Goal: Task Accomplishment & Management: Manage account settings

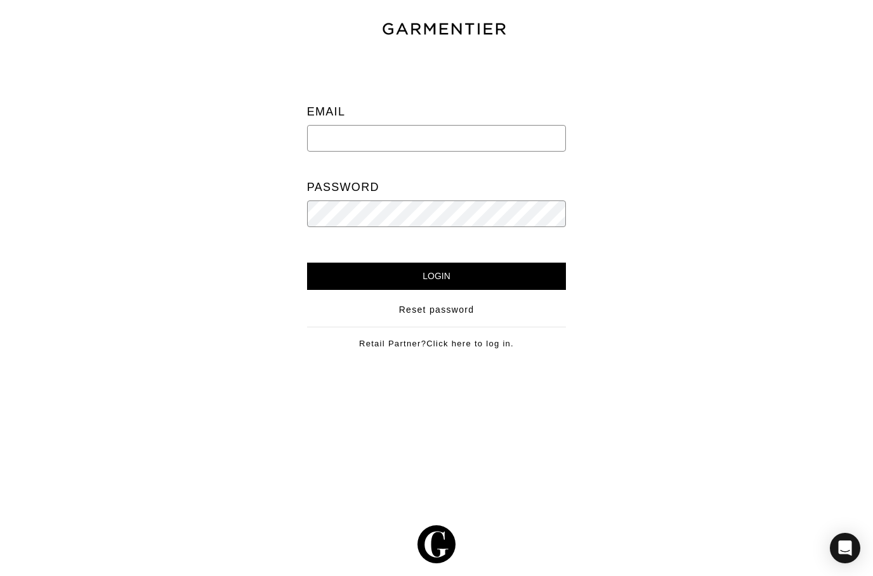
click at [351, 136] on input "email" at bounding box center [436, 138] width 259 height 27
type input "[PERSON_NAME][EMAIL_ADDRESS][DOMAIN_NAME]"
click at [507, 273] on input "Login" at bounding box center [436, 276] width 259 height 27
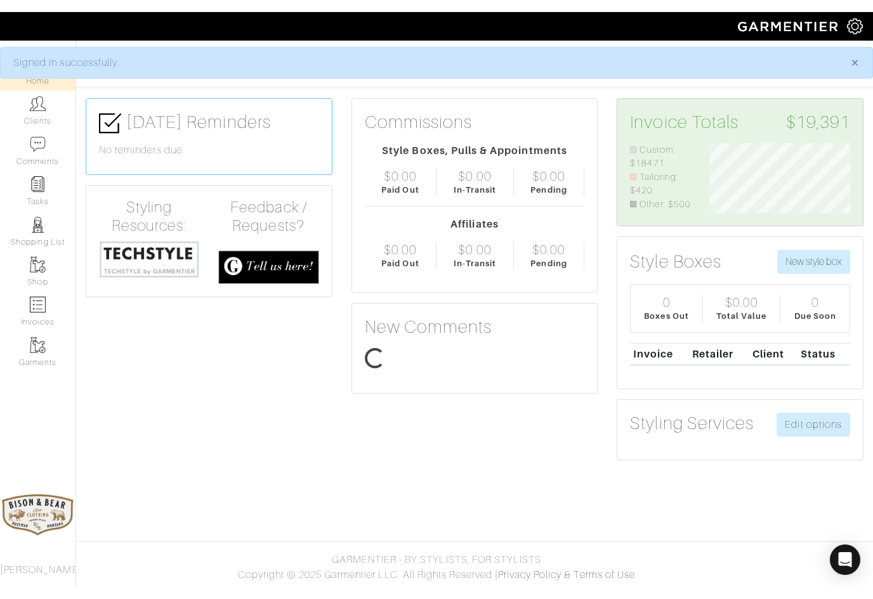
scroll to position [70, 159]
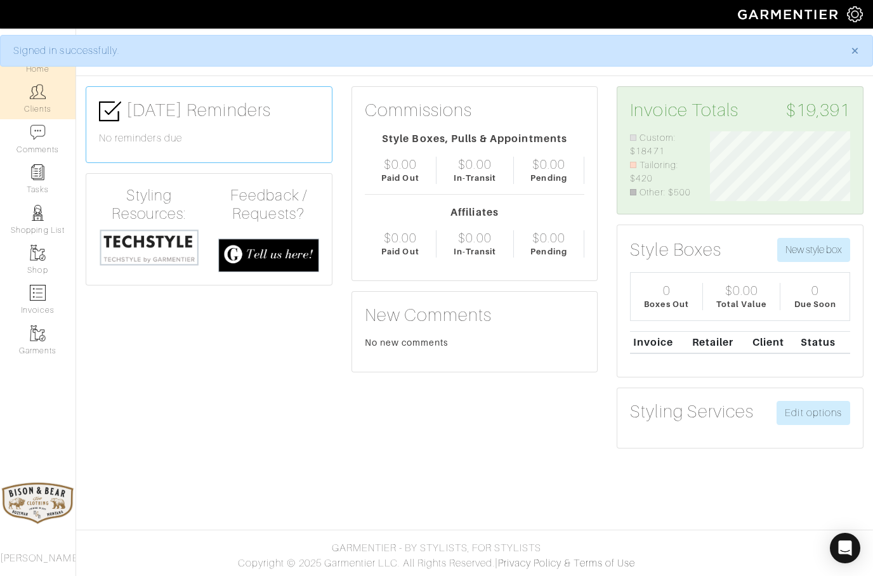
click at [39, 96] on img at bounding box center [38, 92] width 16 height 16
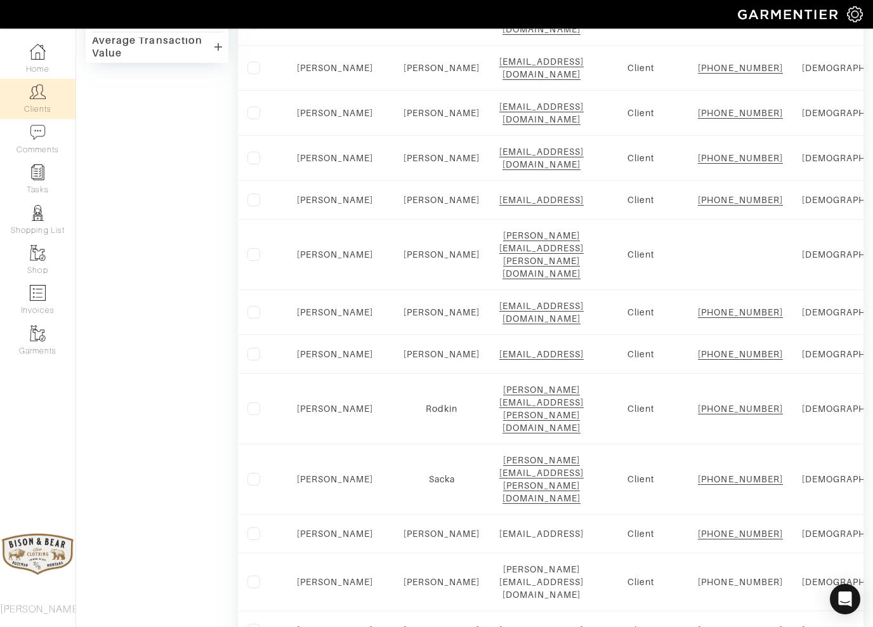
scroll to position [548, 0]
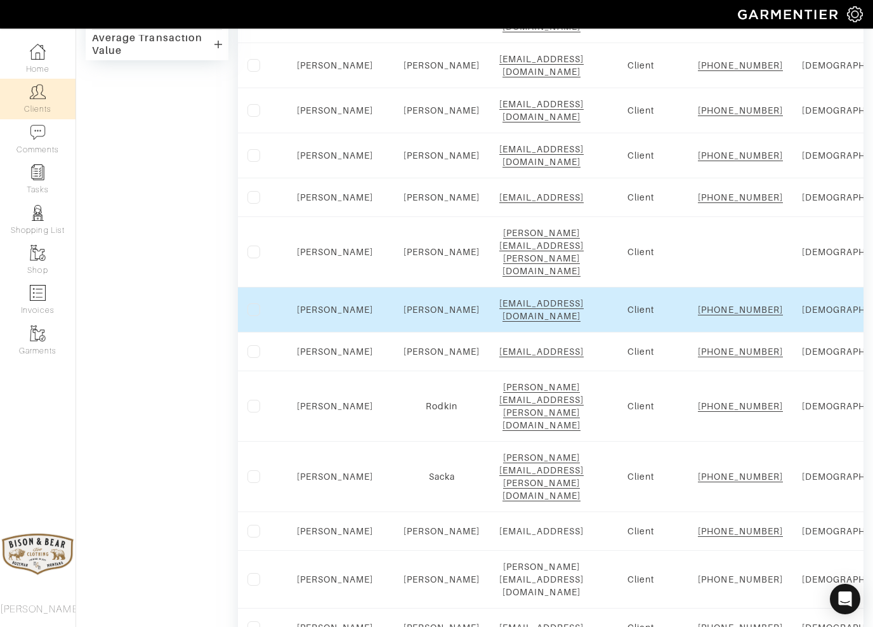
click at [403, 316] on div "[PERSON_NAME]" at bounding box center [441, 309] width 77 height 13
click at [414, 315] on link "[PERSON_NAME]" at bounding box center [441, 309] width 77 height 10
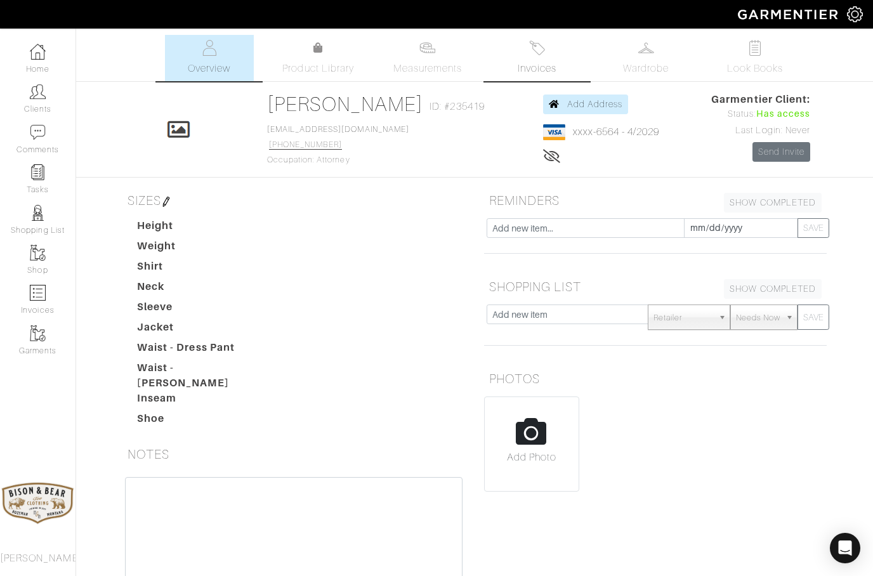
click at [537, 55] on img at bounding box center [537, 48] width 16 height 16
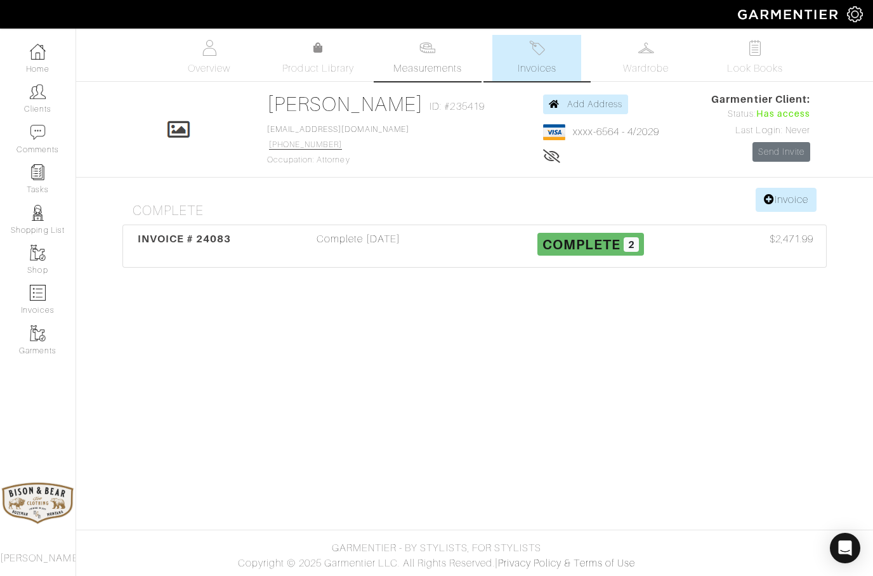
click at [432, 54] on img at bounding box center [427, 48] width 16 height 16
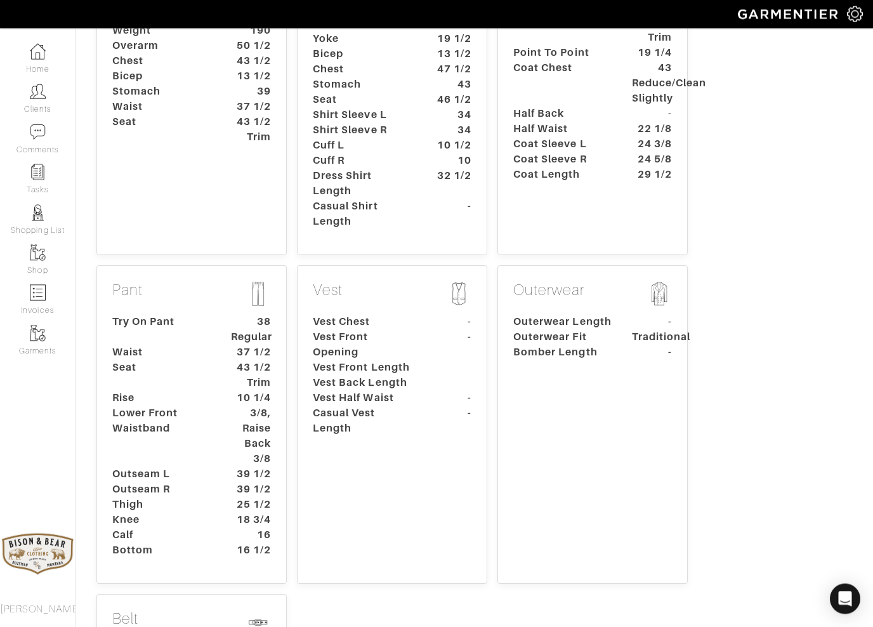
scroll to position [229, 0]
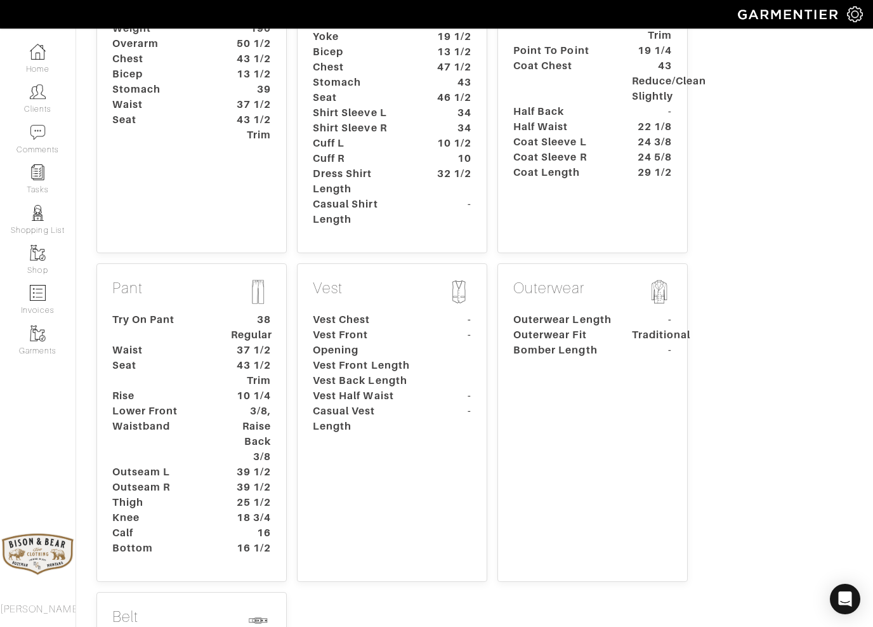
click at [181, 293] on p "Pant" at bounding box center [191, 293] width 159 height 28
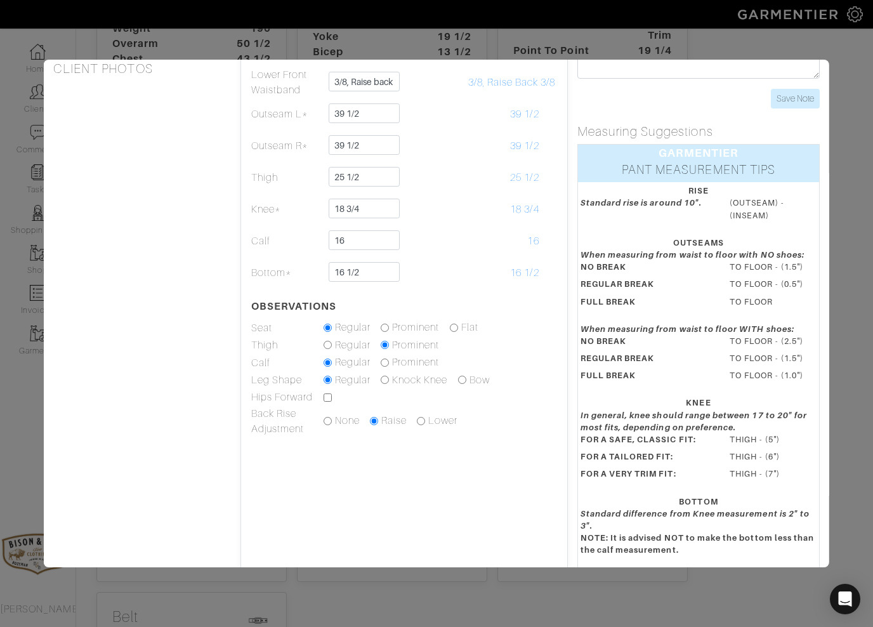
scroll to position [212, 0]
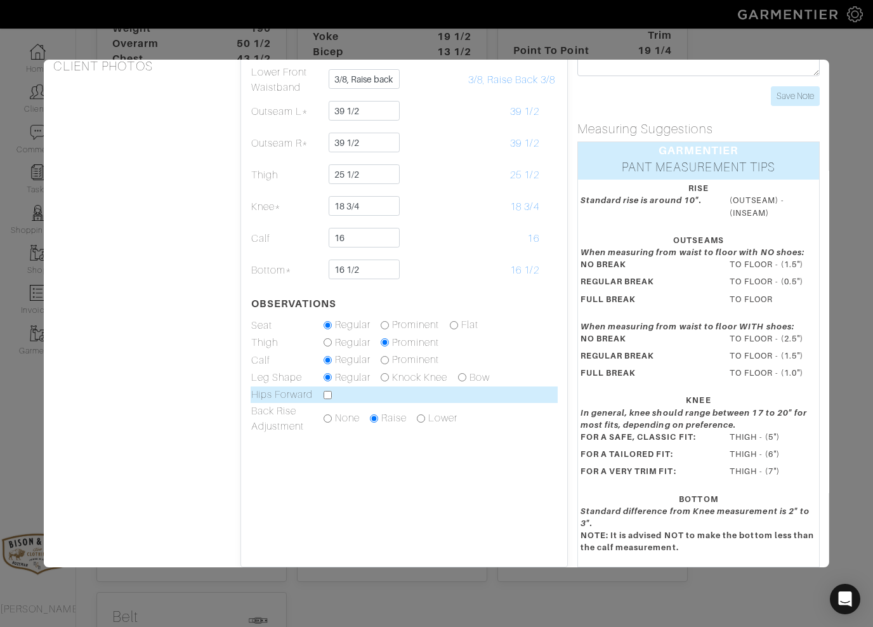
click at [331, 399] on input "checkbox" at bounding box center [327, 395] width 8 height 8
checkbox input "true"
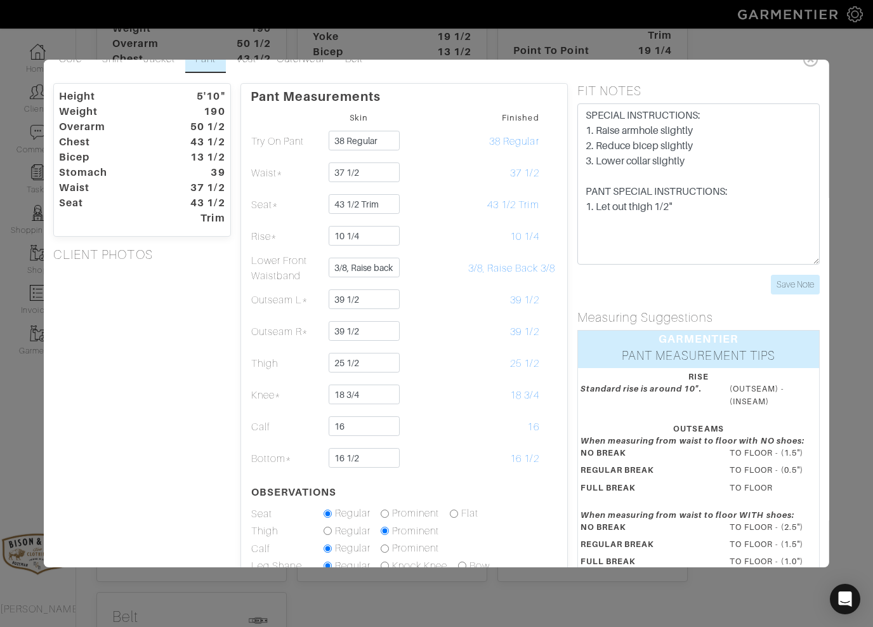
scroll to position [22, 0]
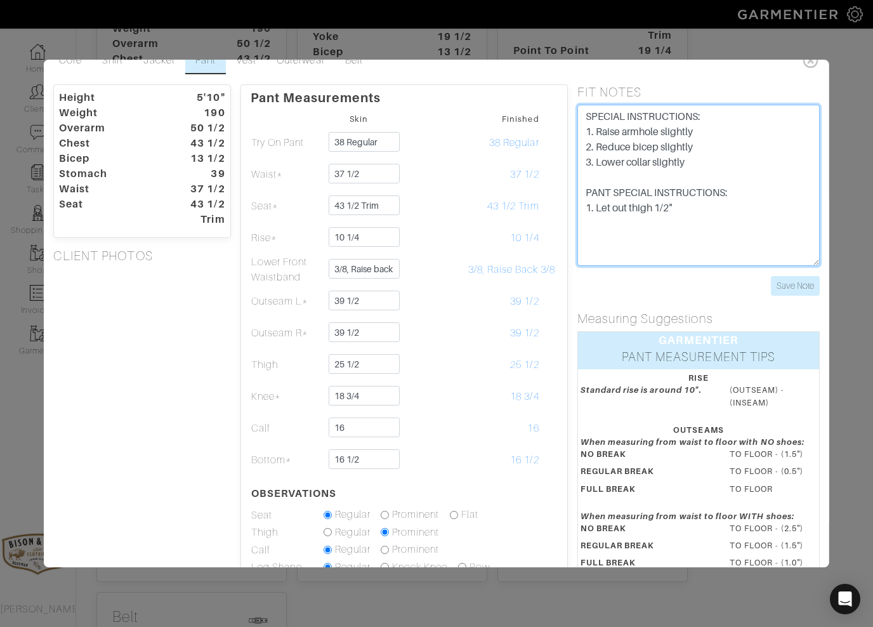
click at [717, 210] on textarea "SPECIAL INSTRUCTIONS: 1. Raise armhole slightly 2. Reduce bicep slightly 3. Low…" at bounding box center [698, 185] width 243 height 161
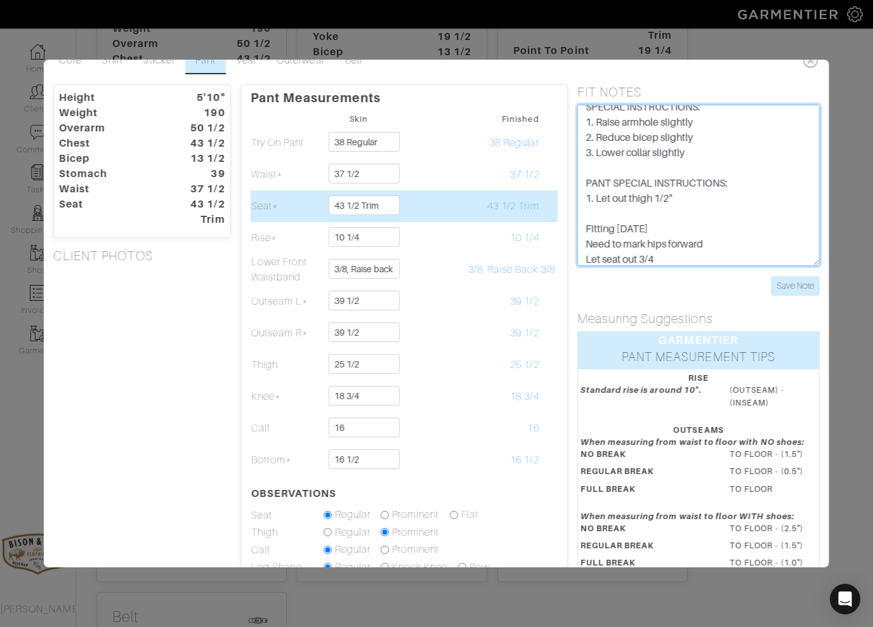
type textarea "SPECIAL INSTRUCTIONS: 1. Raise armhole slightly 2. Reduce bicep slightly 3. Low…"
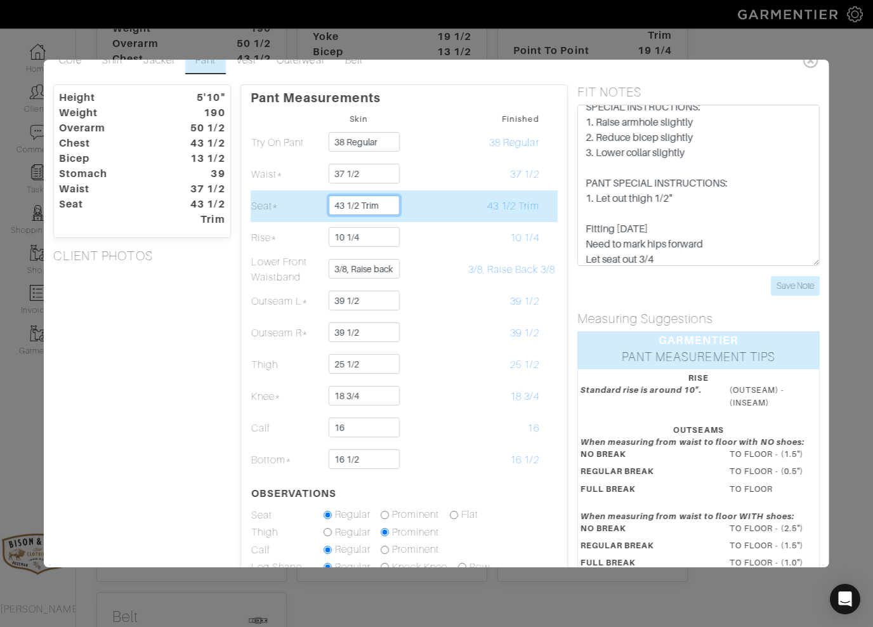
click at [362, 209] on input "43 1/2 Trim" at bounding box center [363, 205] width 71 height 20
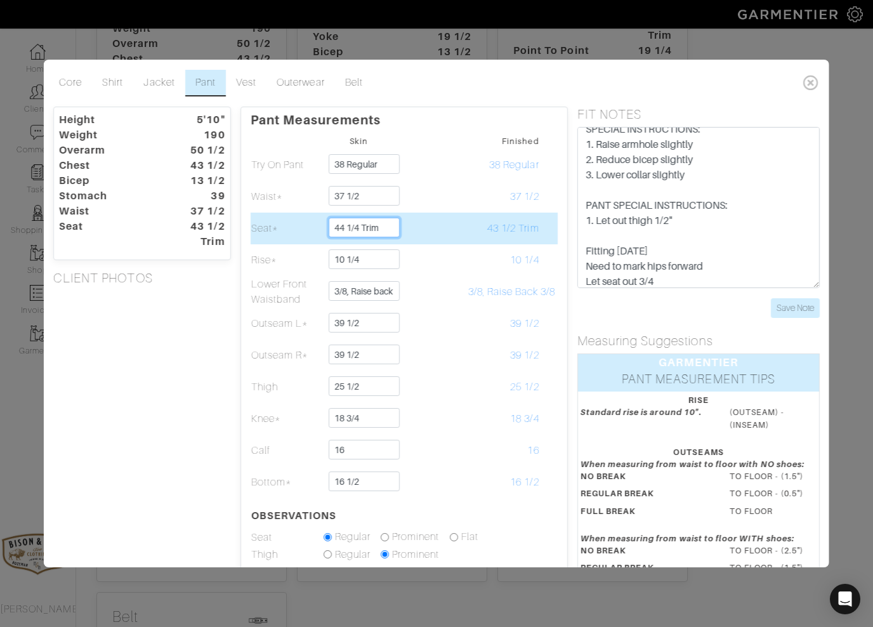
scroll to position [0, 0]
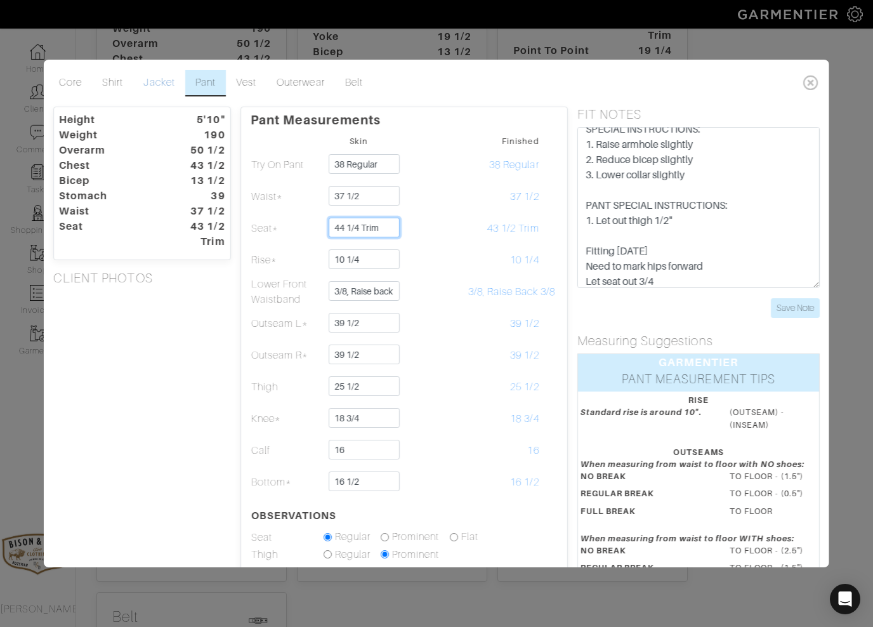
type input "44 1/4 Trim"
click at [154, 86] on link "Jacket" at bounding box center [158, 83] width 51 height 27
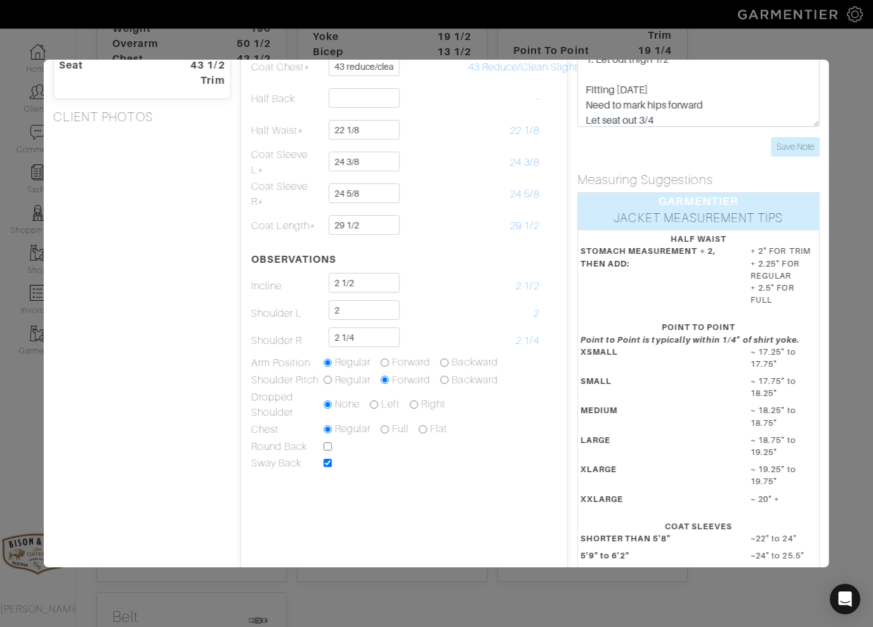
scroll to position [178, 0]
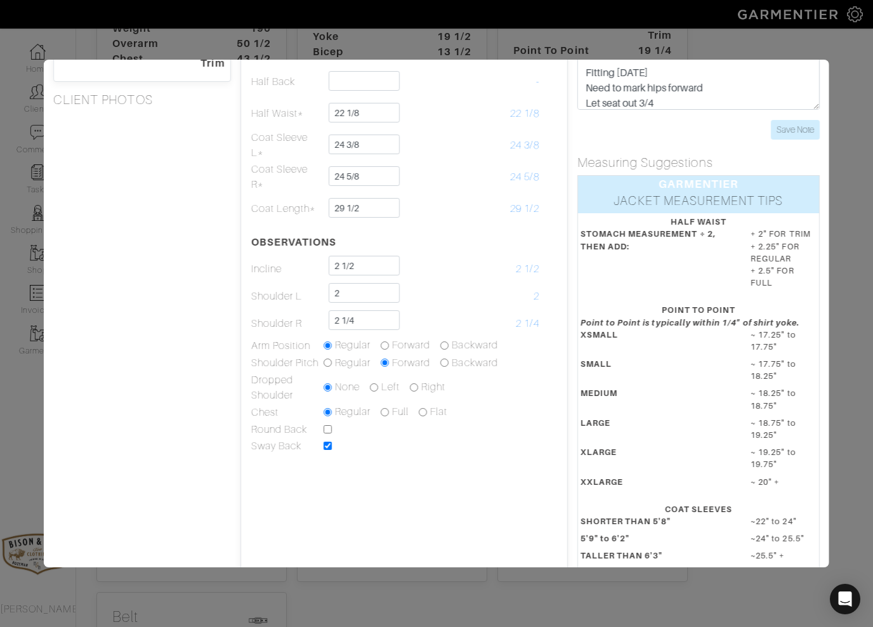
click at [328, 367] on input "radio" at bounding box center [327, 362] width 8 height 8
radio input "true"
click at [460, 343] on label "Backward" at bounding box center [475, 344] width 46 height 15
click at [446, 345] on input "radio" at bounding box center [444, 345] width 8 height 8
radio input "true"
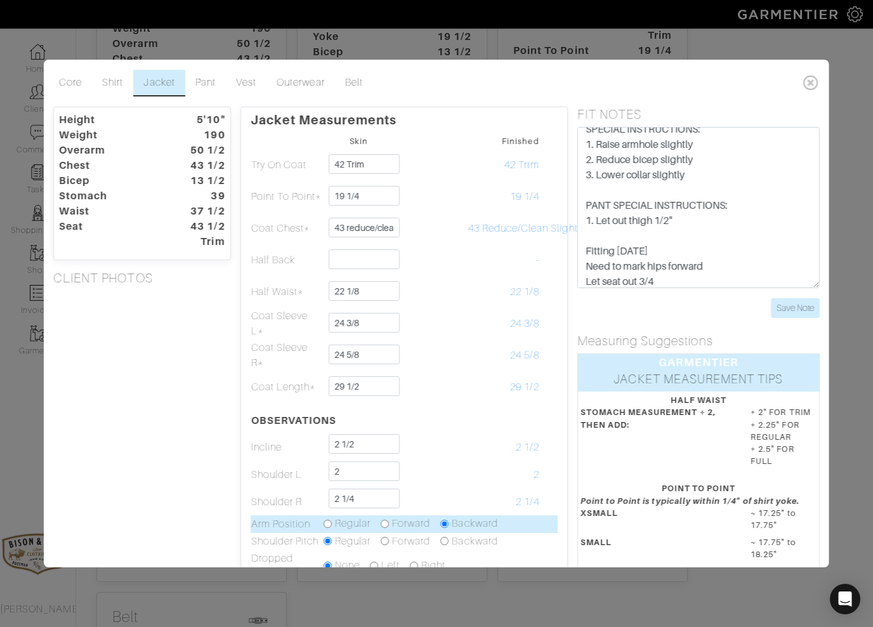
scroll to position [0, 0]
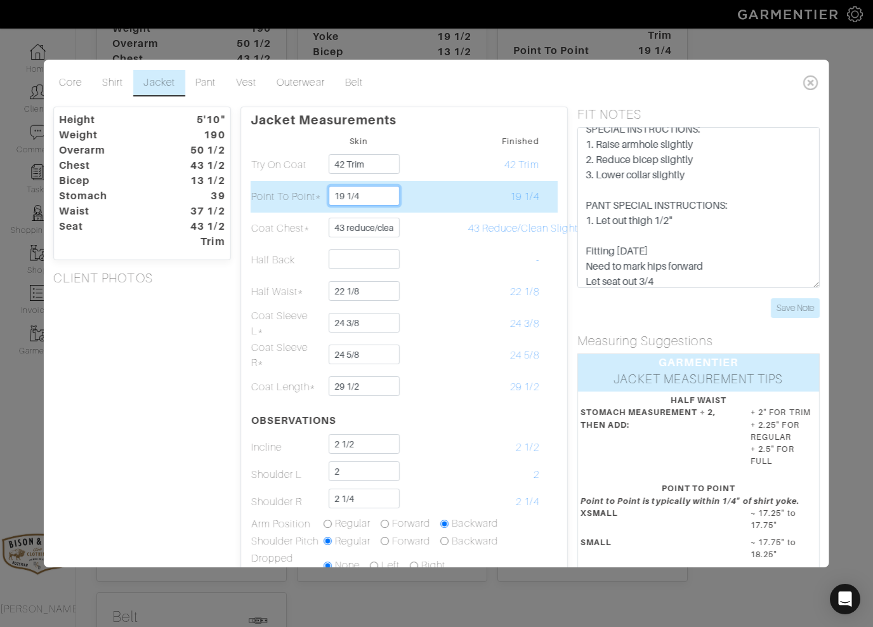
click at [378, 193] on input "19 1/4" at bounding box center [363, 196] width 71 height 20
type input "19"
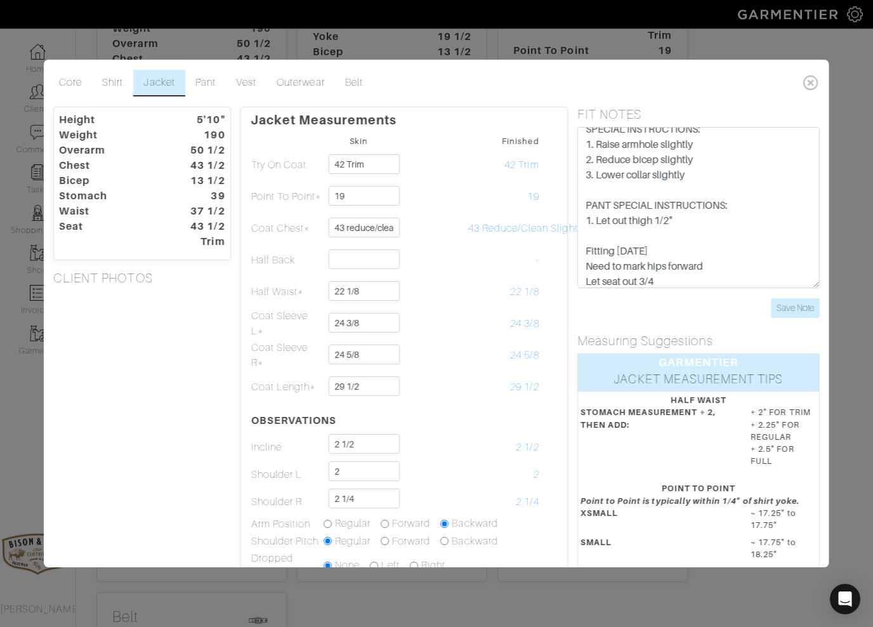
click at [671, 282] on textarea "SPECIAL INSTRUCTIONS: 1. Raise armhole slightly 2. Reduce bicep slightly 3. Low…" at bounding box center [698, 207] width 243 height 161
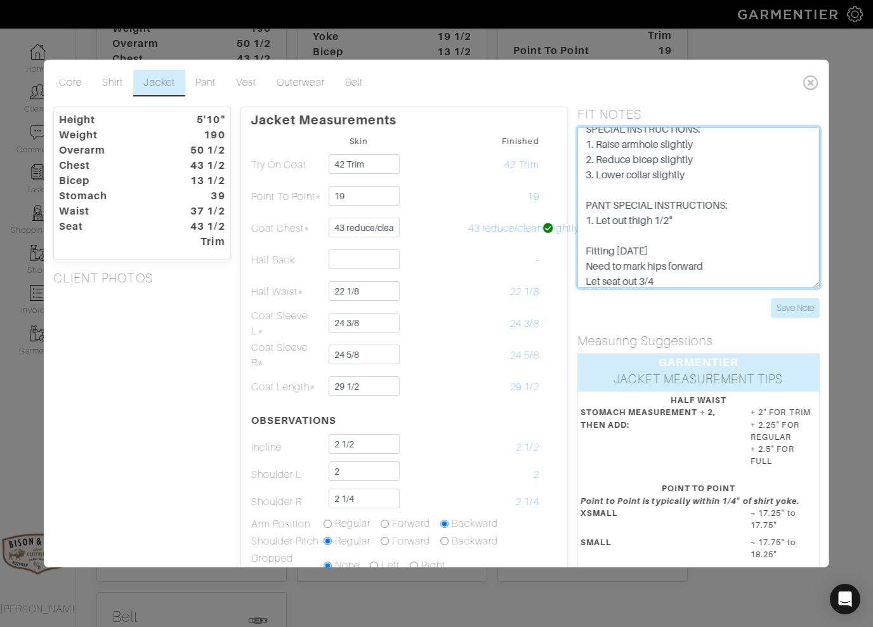
scroll to position [46, 0]
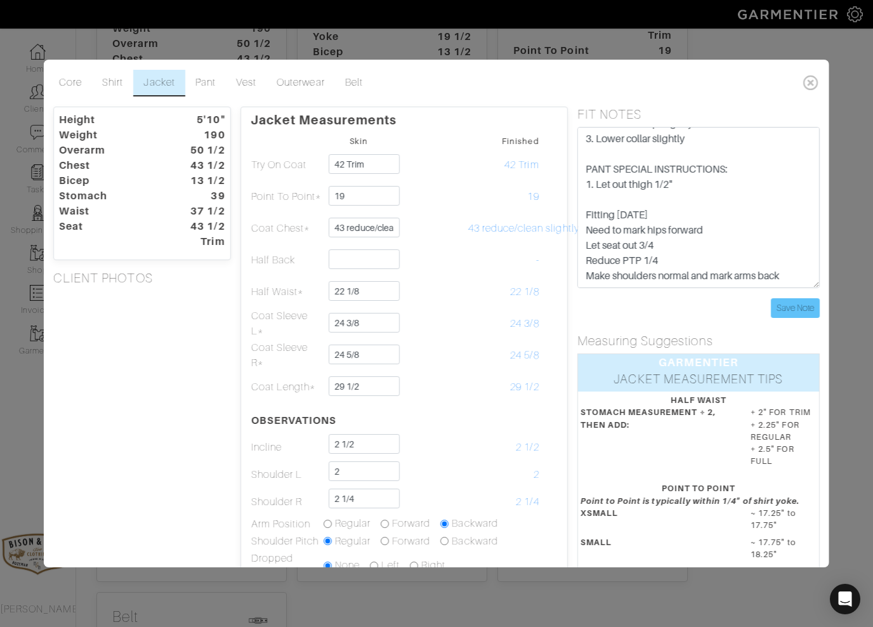
click at [805, 306] on input "Save Note" at bounding box center [795, 308] width 49 height 20
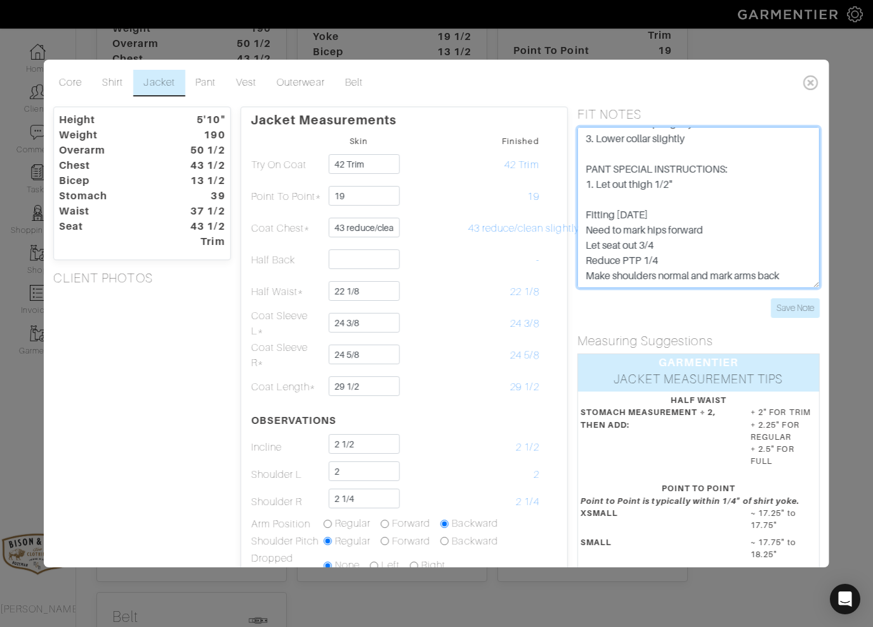
click at [798, 271] on textarea "SPECIAL INSTRUCTIONS: 1. Raise armhole slightly 2. Reduce bicep slightly 3. Low…" at bounding box center [698, 207] width 243 height 161
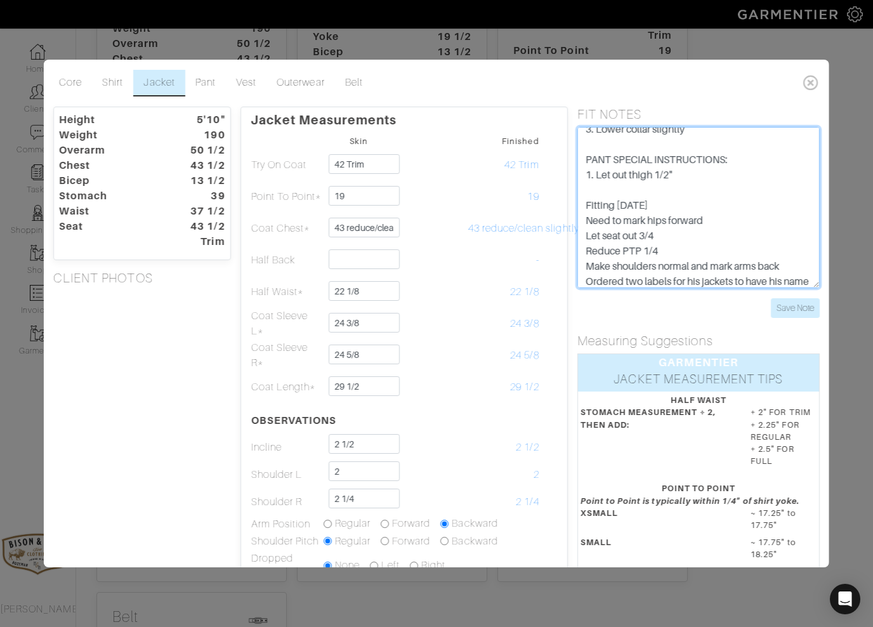
scroll to position [91, 0]
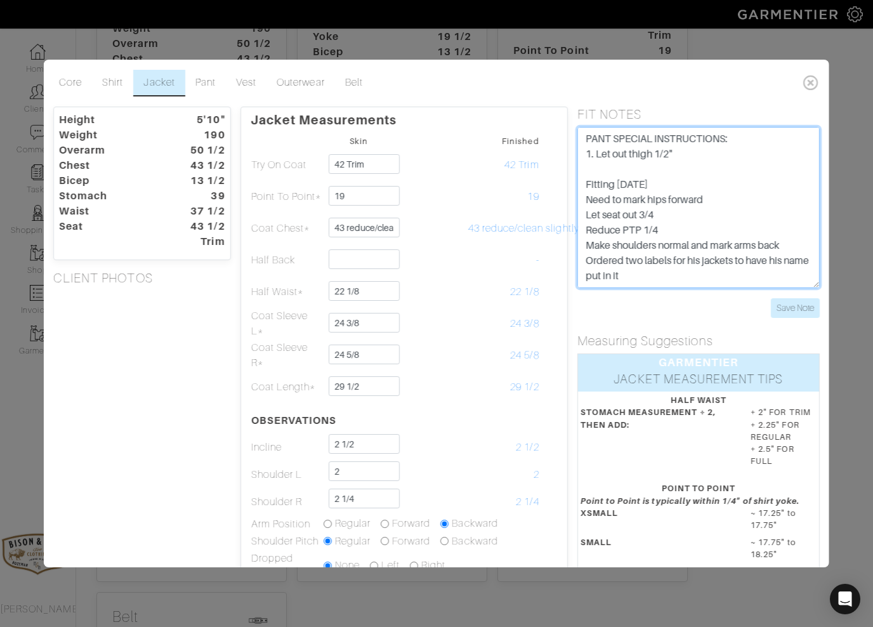
type textarea "SPECIAL INSTRUCTIONS: 1. Raise armhole slightly 2. Reduce bicep slightly 3. Low…"
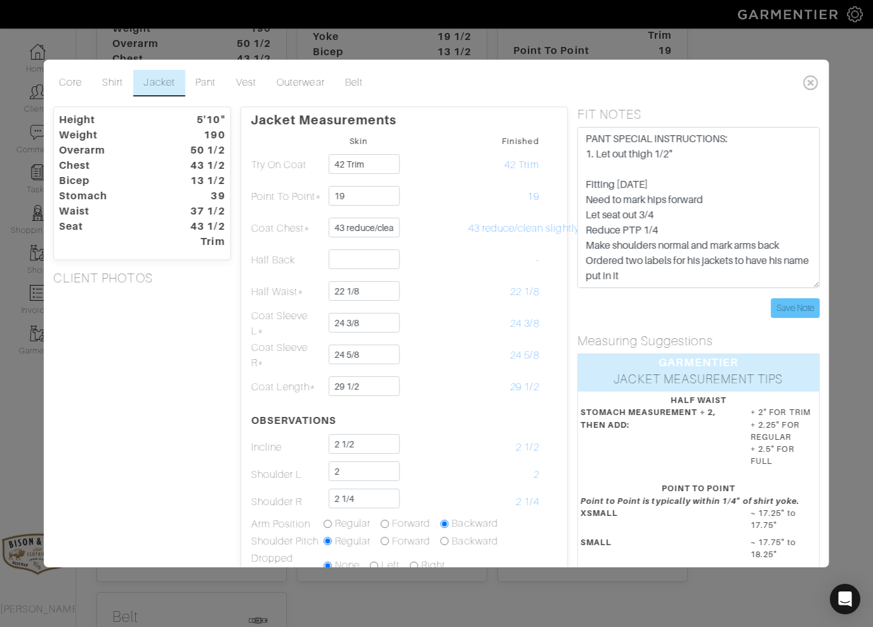
click at [803, 300] on input "Save Note" at bounding box center [795, 308] width 49 height 20
click at [802, 306] on input "Save Note" at bounding box center [795, 308] width 49 height 20
click at [815, 84] on icon at bounding box center [811, 82] width 26 height 25
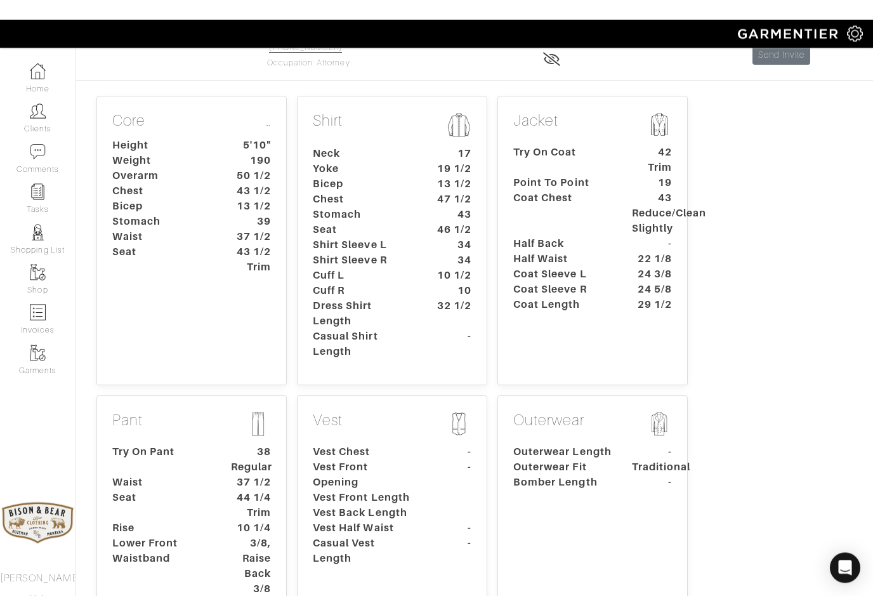
scroll to position [0, 0]
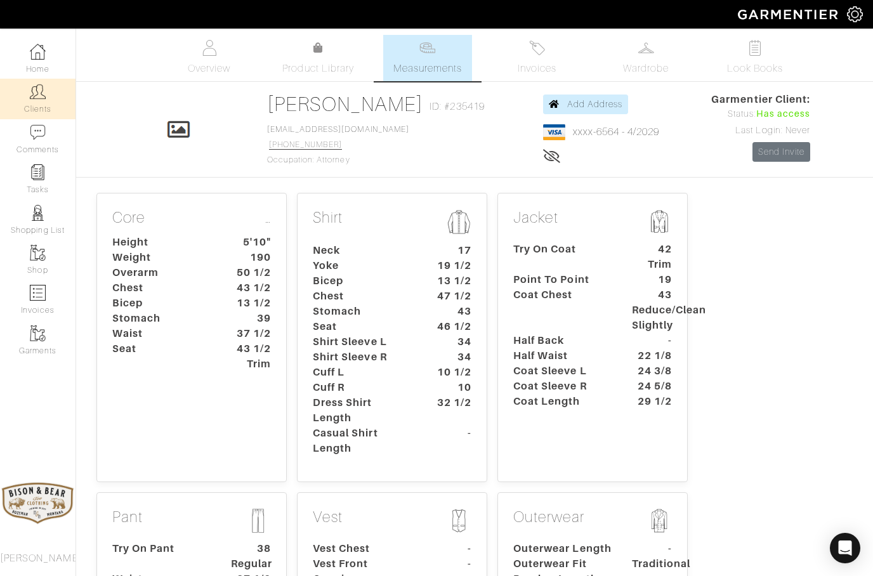
click at [36, 99] on img at bounding box center [38, 92] width 16 height 16
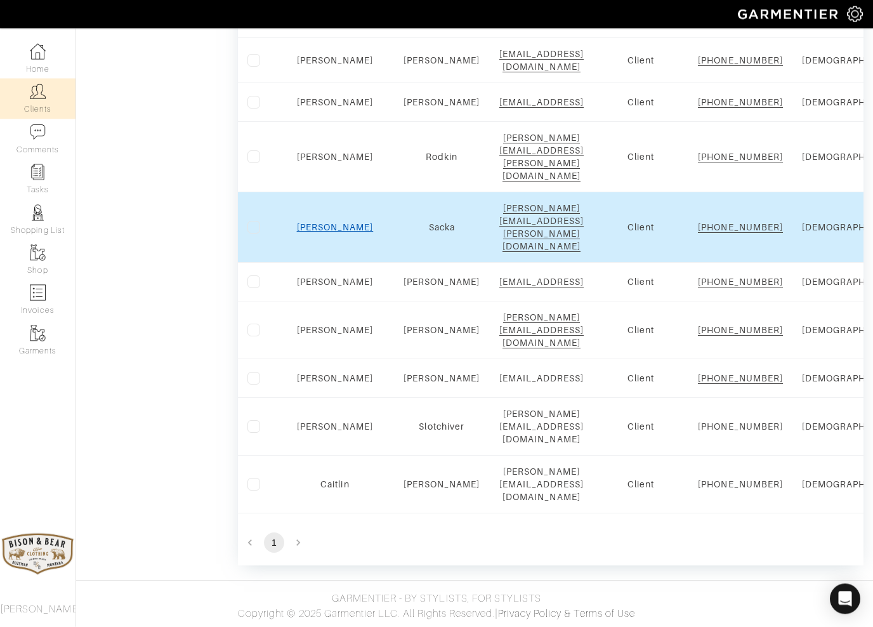
scroll to position [805, 0]
click at [317, 233] on link "[PERSON_NAME]" at bounding box center [335, 228] width 77 height 10
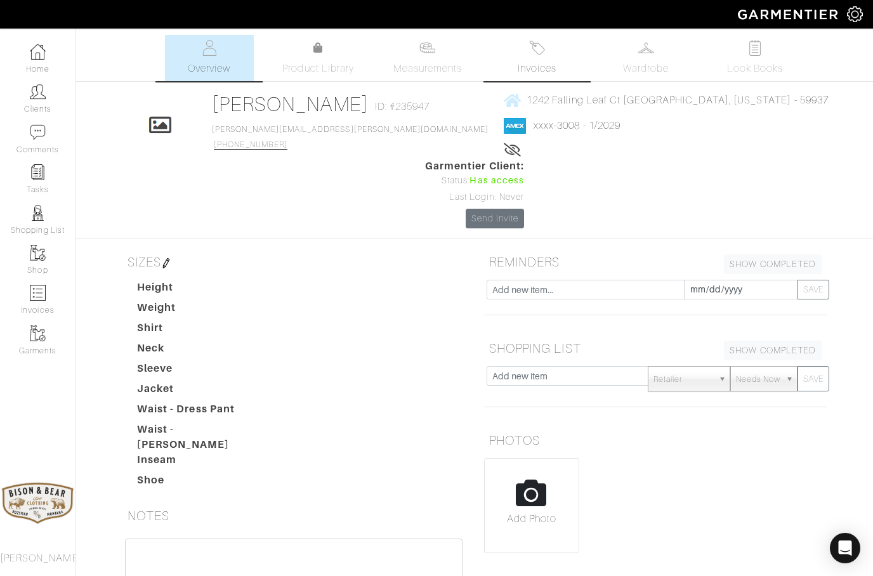
click at [554, 50] on link "Invoices" at bounding box center [536, 58] width 89 height 46
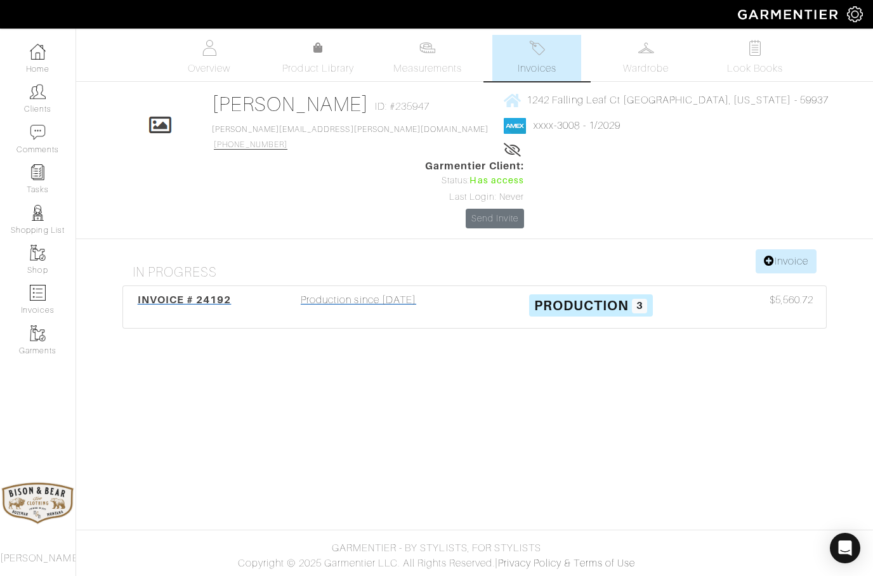
click at [329, 292] on div "Production since 07/30/25" at bounding box center [358, 306] width 232 height 29
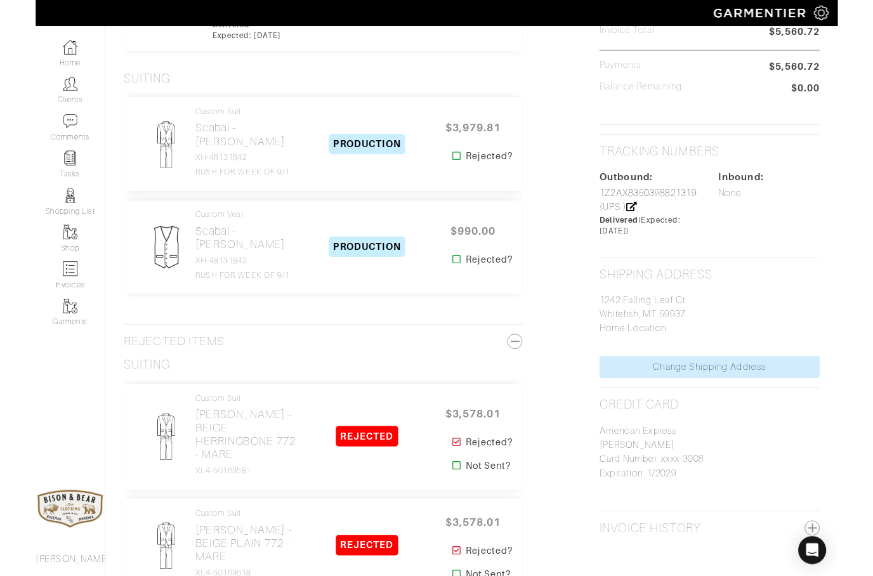
scroll to position [497, 0]
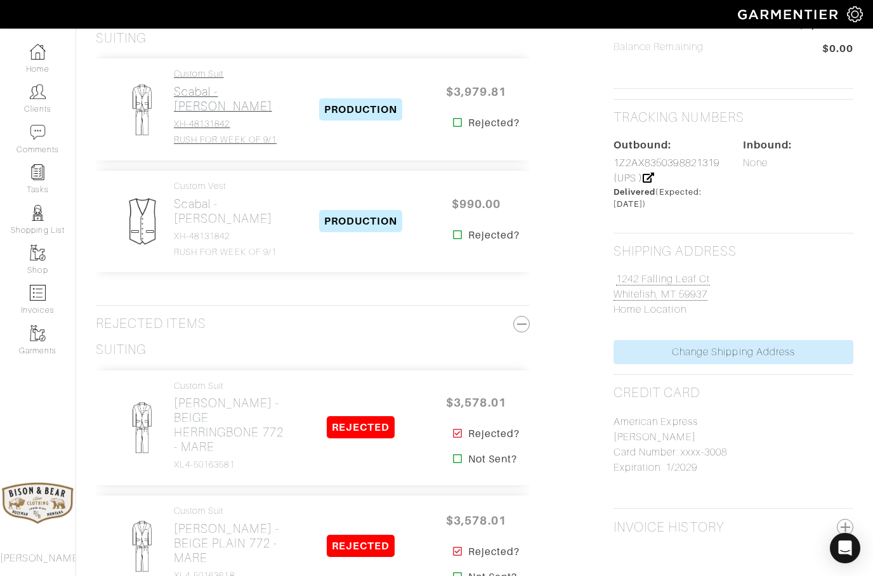
click at [204, 96] on h2 "Scabal - Tan Herringbone" at bounding box center [231, 98] width 115 height 29
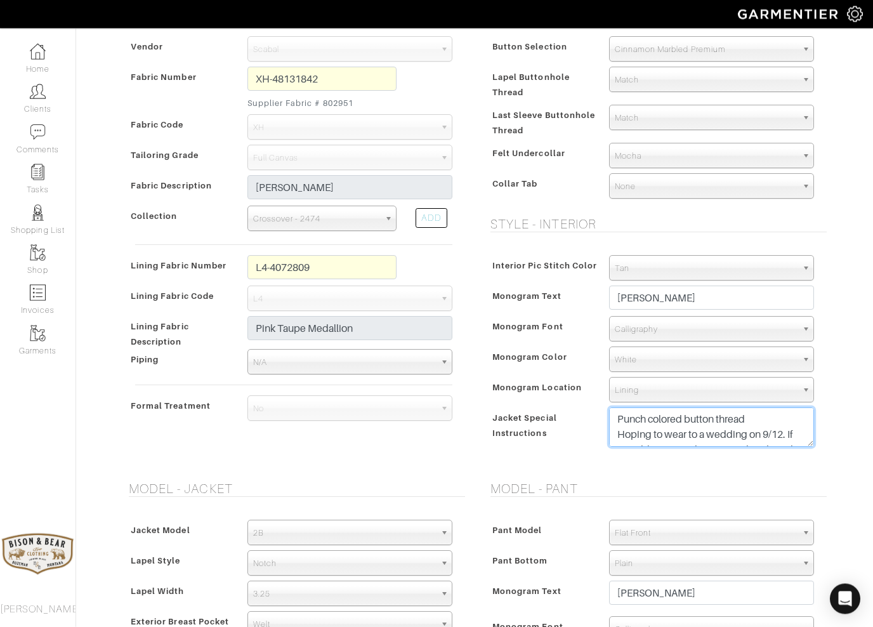
click at [801, 435] on textarea "Punch colored button thread Hoping to wear to a wedding on 9/12. If possible, w…" at bounding box center [711, 427] width 205 height 39
